Goal: Information Seeking & Learning: Learn about a topic

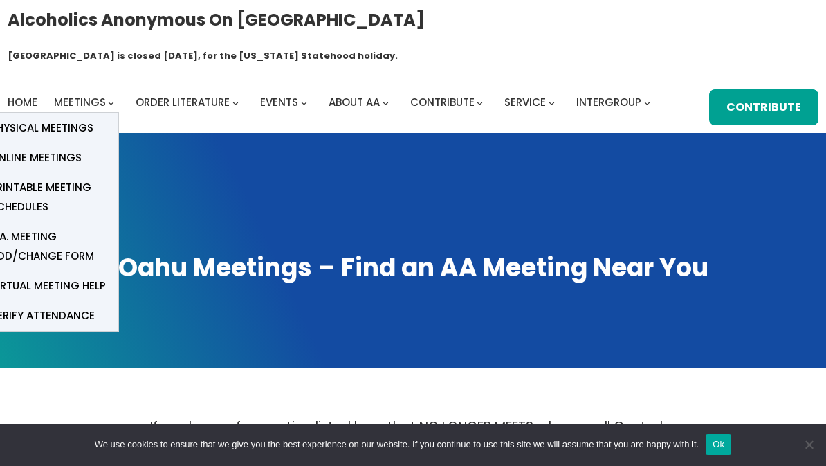
click at [95, 113] on link "Physical Meetings" at bounding box center [49, 128] width 138 height 30
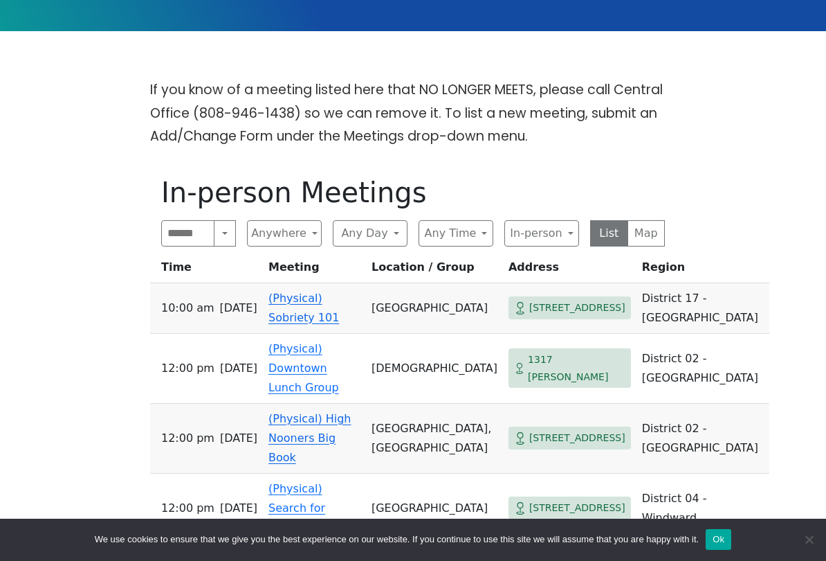
scroll to position [292, 0]
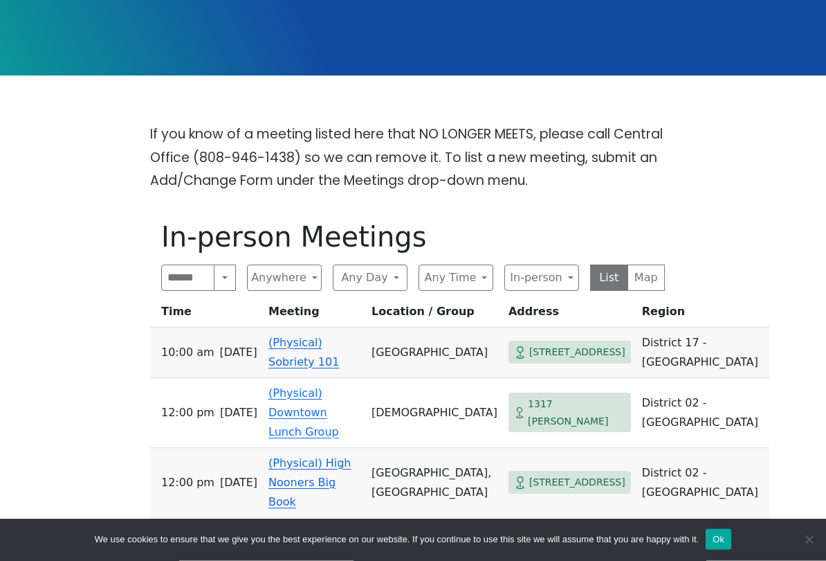
click at [544, 265] on button "In-person" at bounding box center [541, 278] width 75 height 26
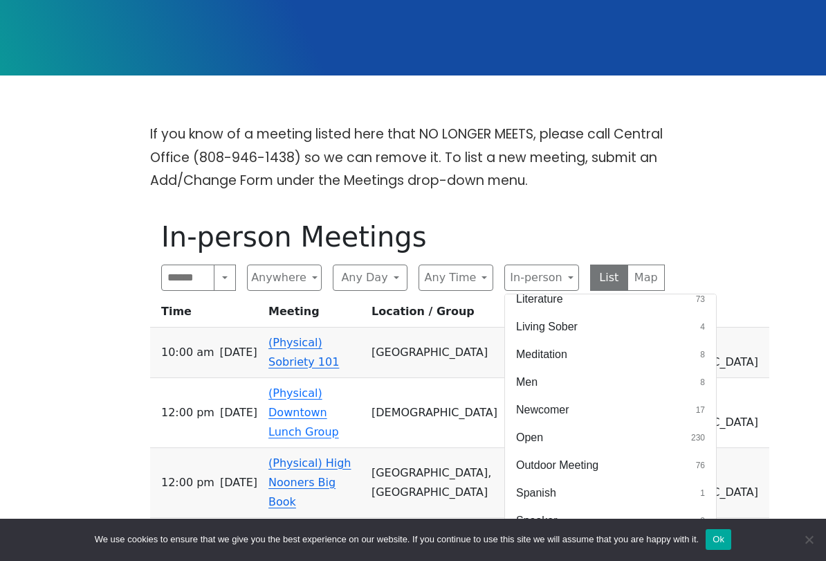
scroll to position [427, 0]
click at [579, 311] on button "Living Sober 4" at bounding box center [610, 325] width 211 height 28
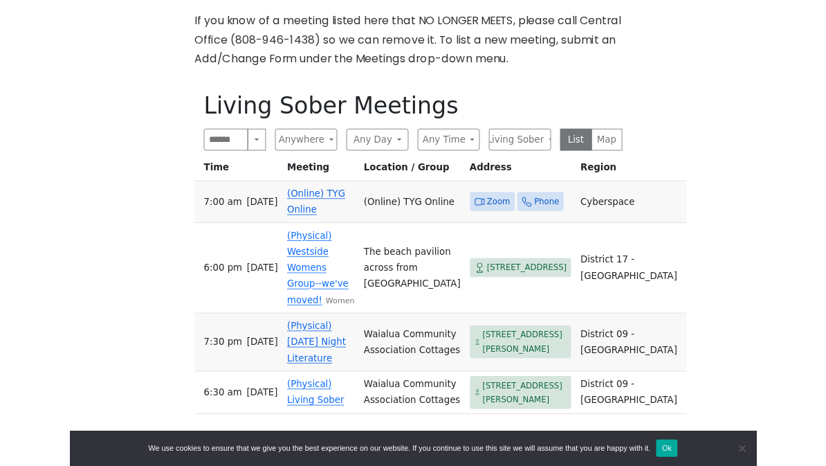
scroll to position [340, 0]
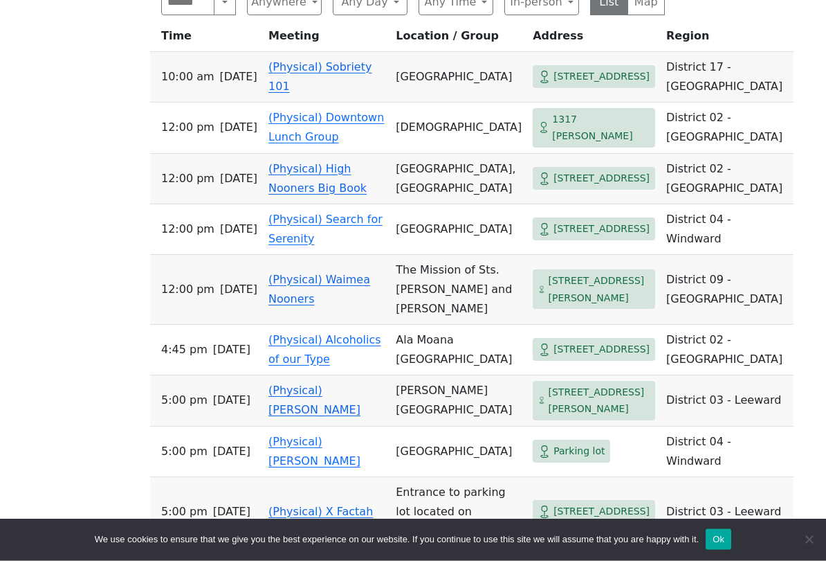
scroll to position [569, 0]
click at [215, 374] on td "4:45 PM [DATE]" at bounding box center [206, 349] width 113 height 51
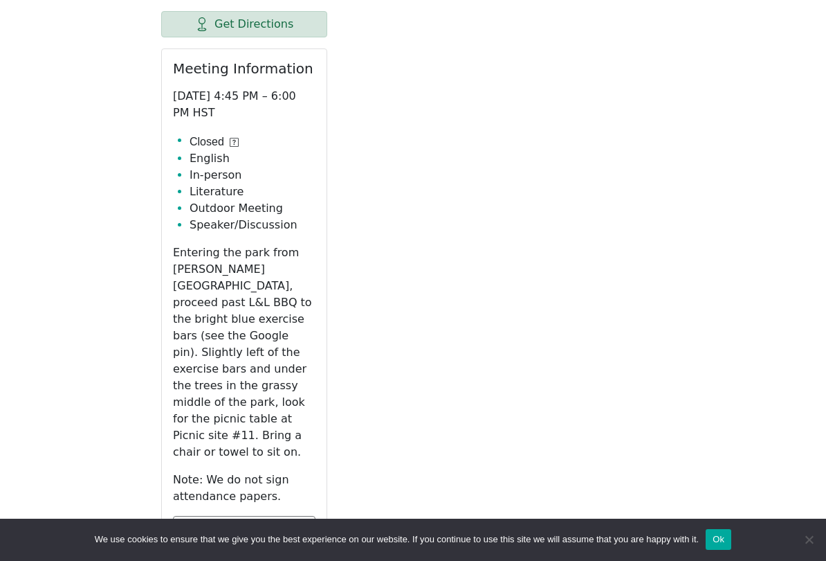
scroll to position [470, 0]
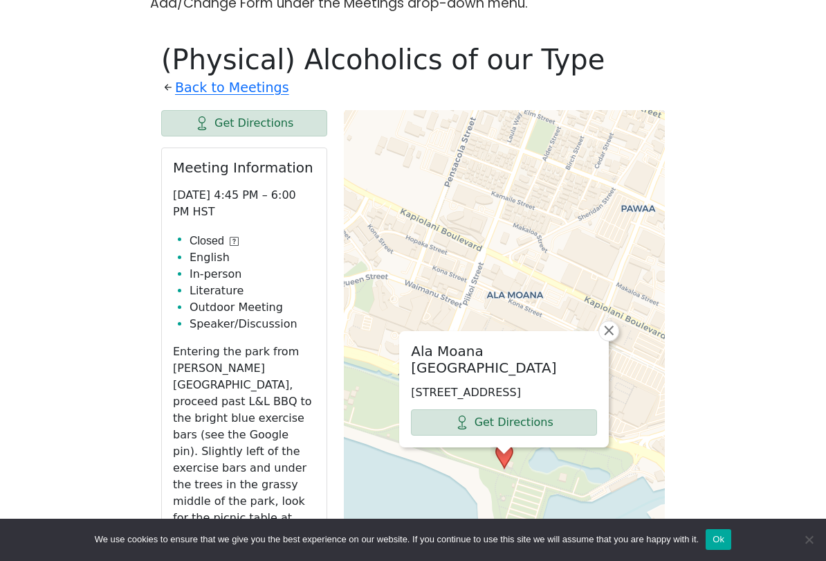
click at [610, 322] on span "×" at bounding box center [609, 330] width 14 height 17
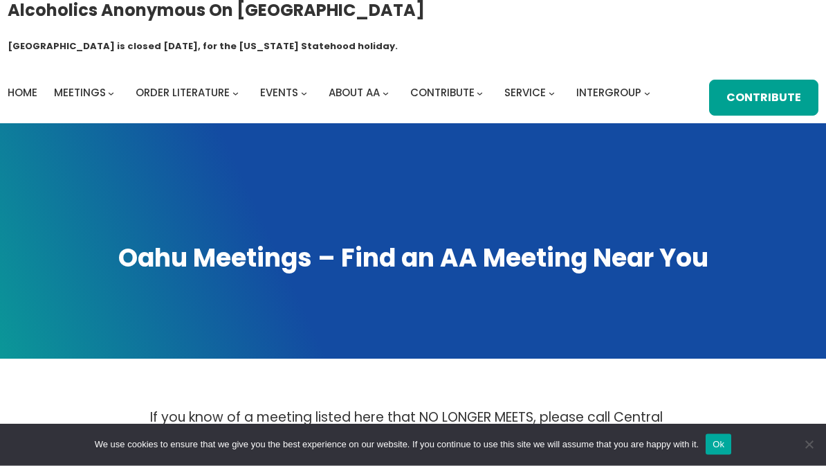
scroll to position [0, 0]
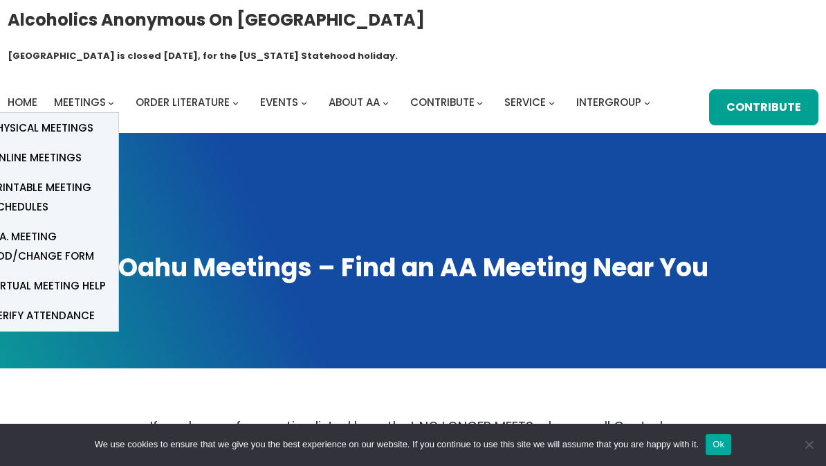
click at [77, 148] on span "Online Meetings" at bounding box center [35, 157] width 91 height 19
click at [85, 118] on span "Physical Meetings" at bounding box center [41, 127] width 103 height 19
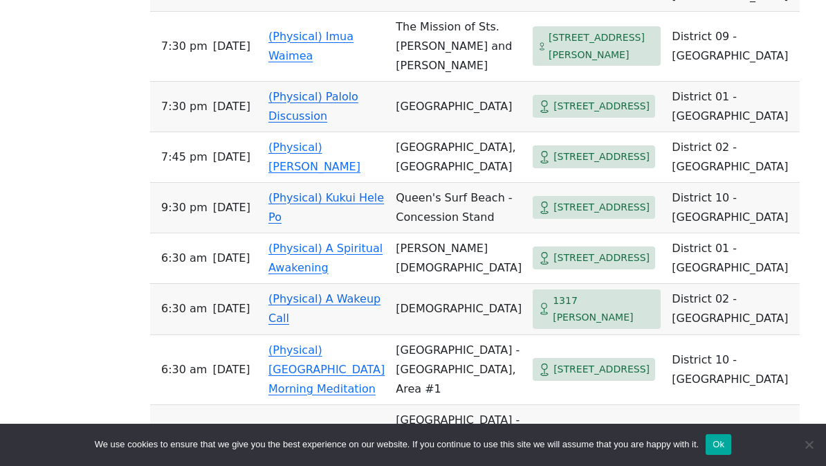
scroll to position [1800, 0]
